Goal: Information Seeking & Learning: Learn about a topic

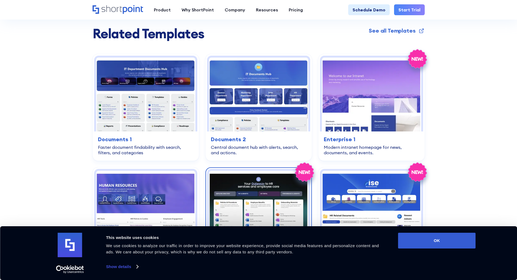
scroll to position [1005, 0]
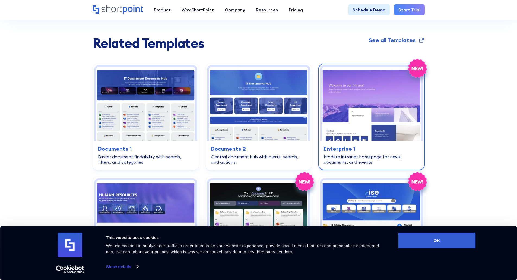
click at [344, 108] on img at bounding box center [371, 104] width 99 height 74
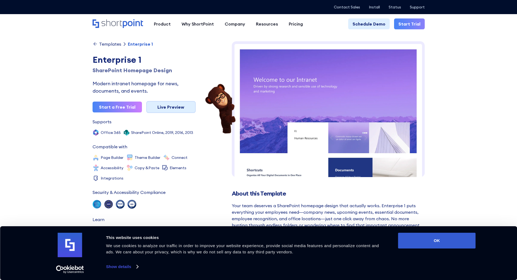
click at [180, 108] on link "Live Preview" at bounding box center [170, 107] width 49 height 12
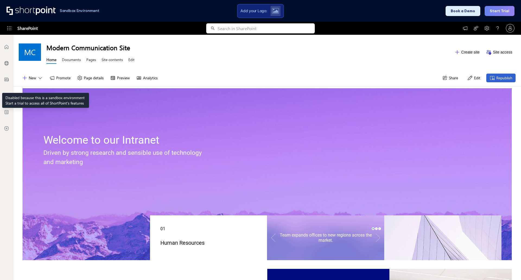
drag, startPoint x: 29, startPoint y: 79, endPoint x: 46, endPoint y: 79, distance: 16.8
click at [41, 79] on button "New" at bounding box center [32, 78] width 27 height 9
